Goal: Information Seeking & Learning: Learn about a topic

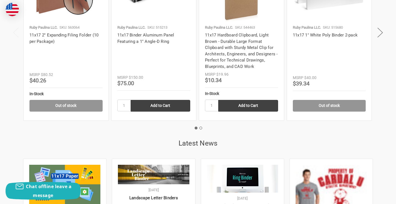
scroll to position [1050, 0]
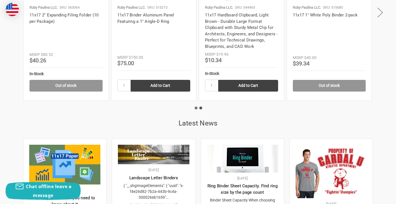
click at [201, 106] on button "2" at bounding box center [200, 107] width 3 height 3
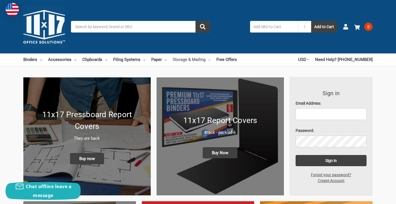
scroll to position [0, 0]
click at [167, 60] on icon at bounding box center [166, 60] width 2 height 2
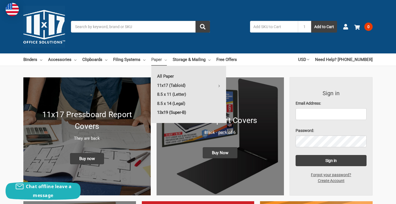
click at [175, 110] on link "13x19 (Super-B)" at bounding box center [188, 112] width 75 height 9
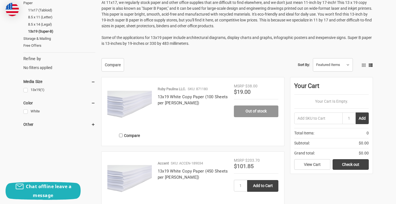
scroll to position [104, 0]
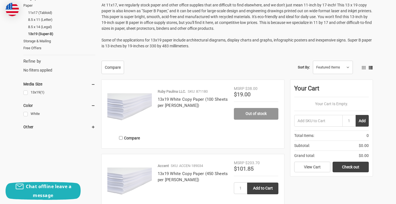
click at [174, 102] on h4 "13x19 White Copy Paper (100 Sheets per [PERSON_NAME])" at bounding box center [193, 102] width 70 height 13
click at [140, 104] on img at bounding box center [129, 108] width 44 height 44
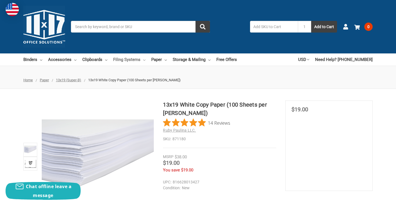
scroll to position [1, 0]
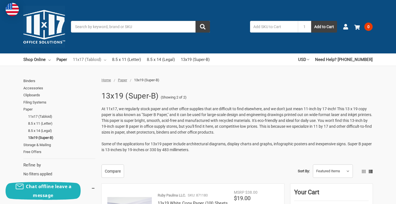
click at [92, 61] on link "11x17 (Tabloid)" at bounding box center [89, 59] width 33 height 12
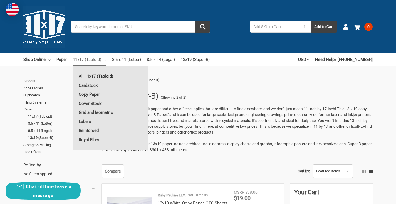
click at [93, 75] on link "All 11x17 (Tabloid)" at bounding box center [110, 76] width 75 height 9
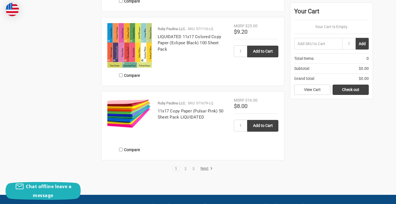
scroll to position [989, 0]
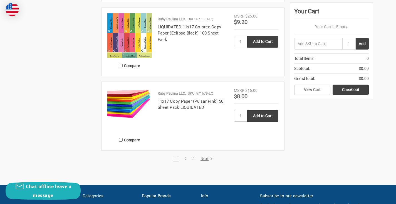
click at [184, 159] on link "2" at bounding box center [185, 159] width 6 height 4
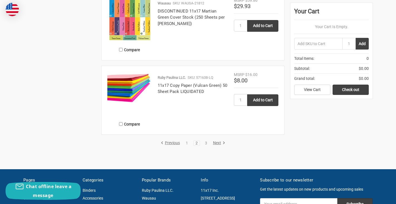
scroll to position [973, 0]
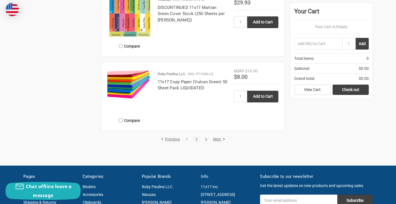
click at [205, 139] on link "3" at bounding box center [206, 139] width 6 height 4
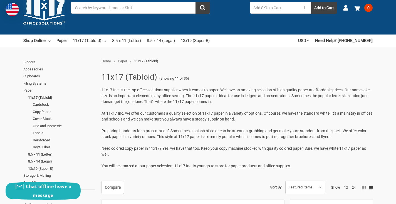
scroll to position [35, 0]
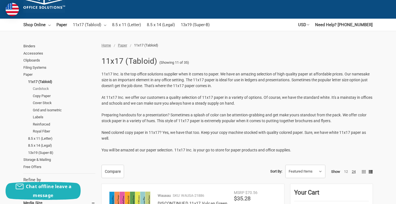
click at [41, 88] on link "Cardstock" at bounding box center [64, 88] width 63 height 7
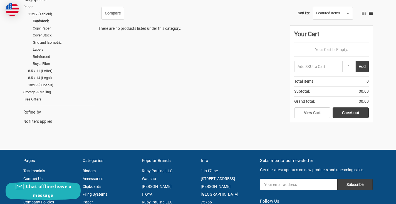
scroll to position [33, 0]
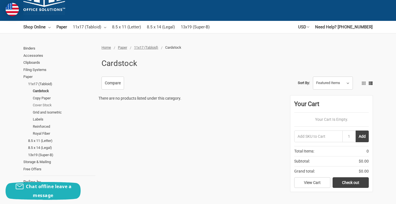
click at [41, 104] on link "Cover Stock" at bounding box center [64, 104] width 63 height 7
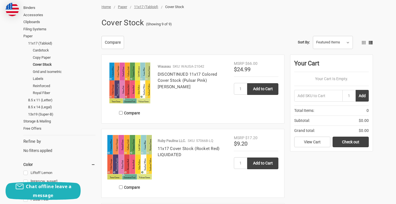
scroll to position [33, 0]
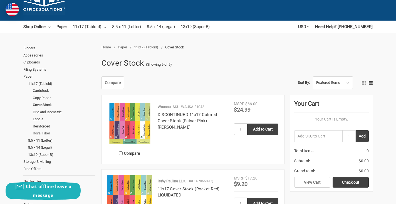
click at [43, 131] on link "Royal Fiber" at bounding box center [64, 133] width 63 height 7
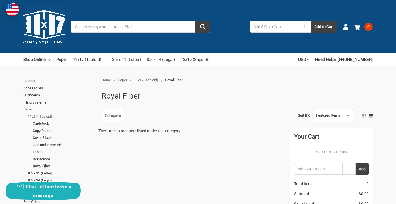
click at [36, 114] on link "11x17 (Tabloid)" at bounding box center [61, 116] width 67 height 7
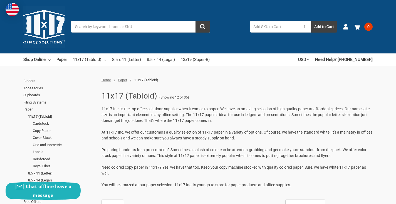
click at [32, 82] on link "Binders" at bounding box center [59, 80] width 72 height 7
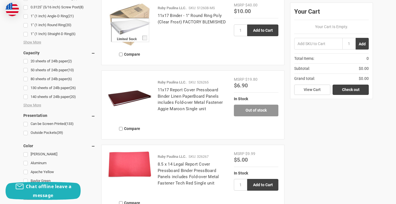
scroll to position [395, 0]
click at [137, 96] on img at bounding box center [129, 98] width 44 height 44
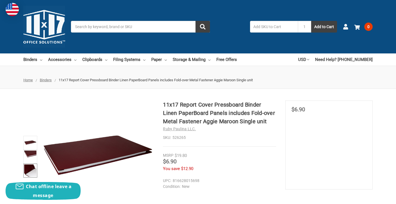
click at [30, 172] on img at bounding box center [30, 170] width 12 height 12
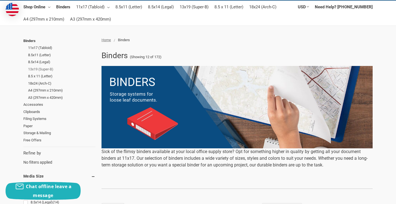
scroll to position [54, 0]
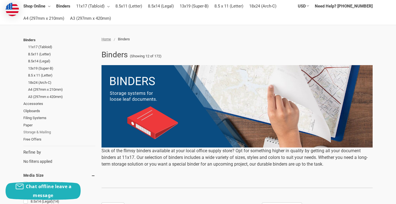
click at [34, 129] on link "Storage & Mailing" at bounding box center [59, 131] width 72 height 7
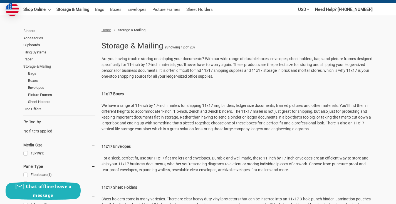
scroll to position [39, 0]
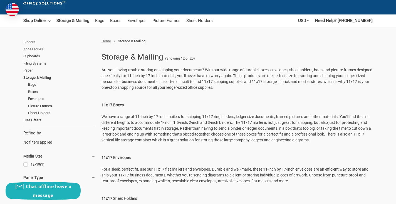
click at [28, 48] on link "Accessories" at bounding box center [59, 49] width 72 height 7
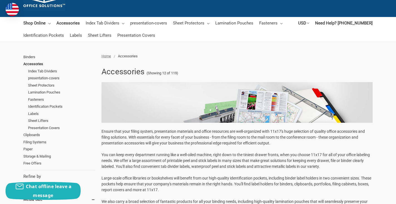
scroll to position [30, 0]
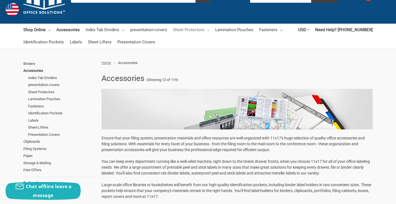
click at [199, 30] on link "Sheet Protectors" at bounding box center [191, 30] width 36 height 12
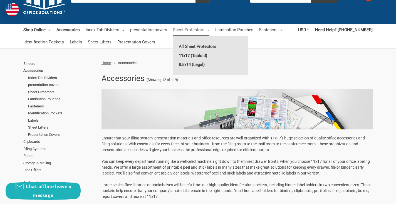
click at [200, 55] on link "11x17 (Tabloid)" at bounding box center [210, 55] width 75 height 9
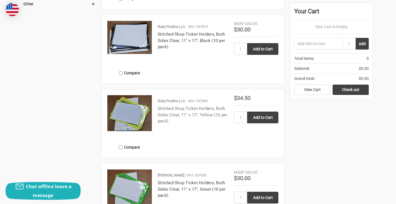
scroll to position [497, 0]
